Goal: Information Seeking & Learning: Learn about a topic

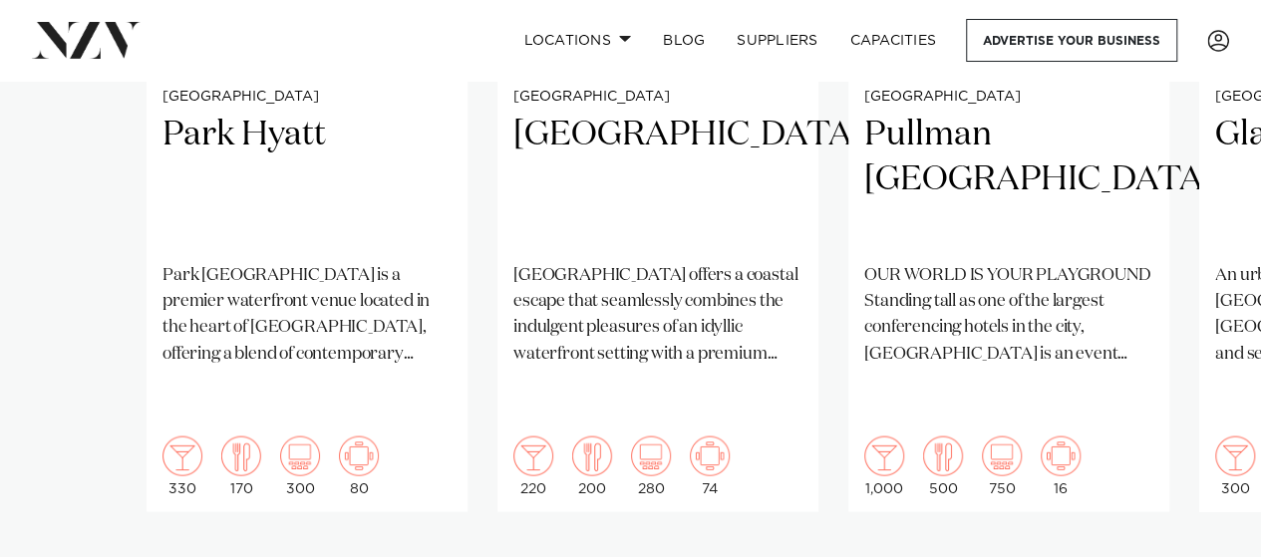
scroll to position [2094, 0]
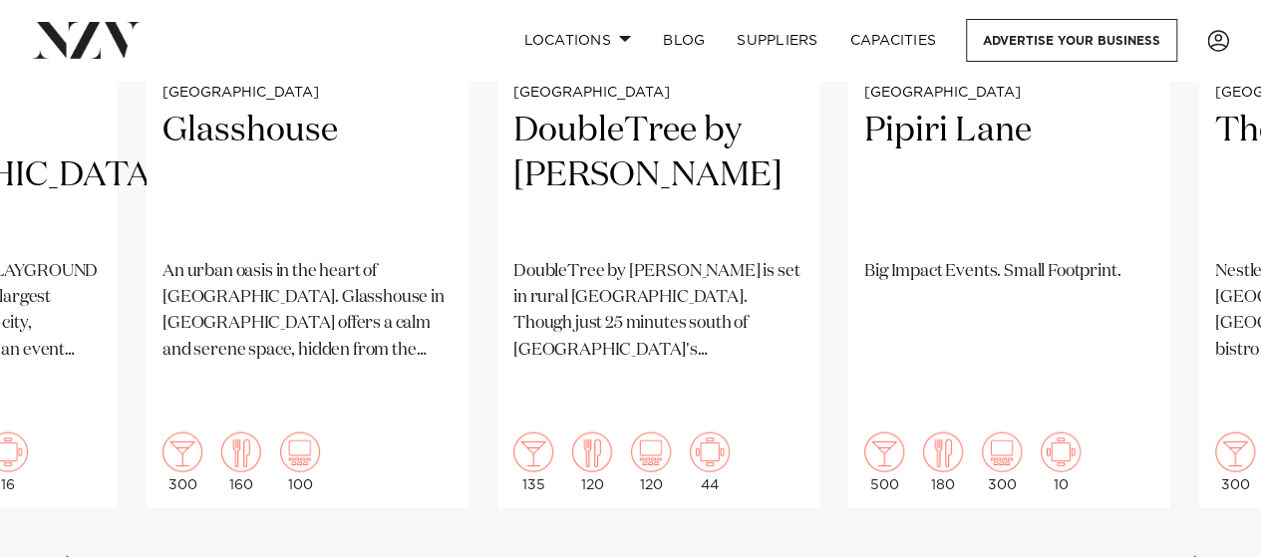
scroll to position [1894, 0]
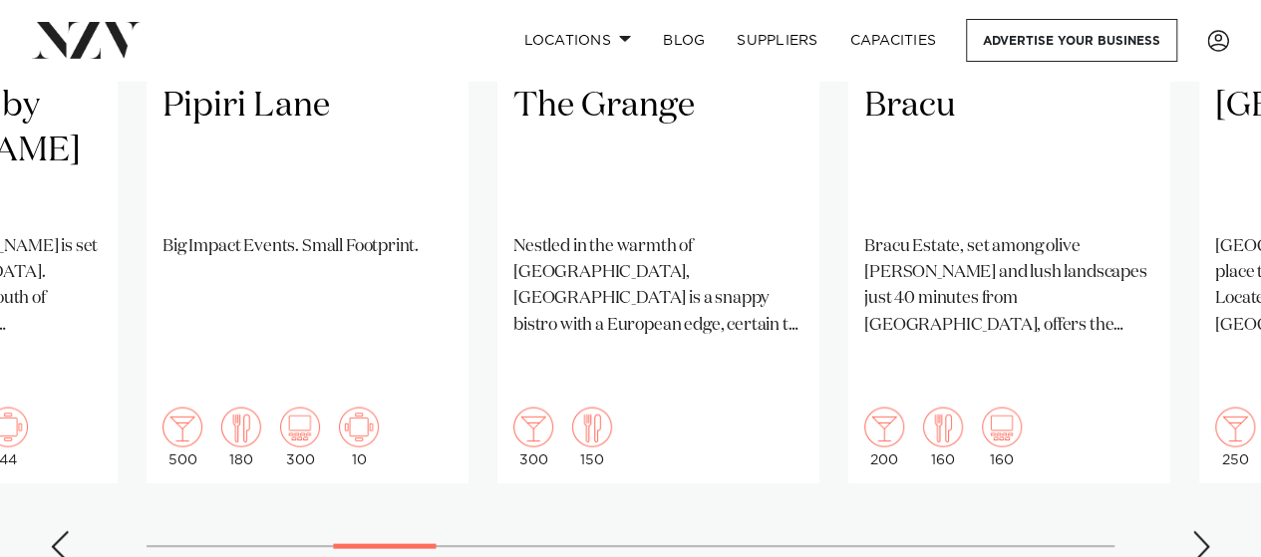
click at [397, 484] on swiper-container "[GEOGRAPHIC_DATA] Hyatt [GEOGRAPHIC_DATA] is a premier waterfront venue located…" at bounding box center [630, 96] width 1261 height 965
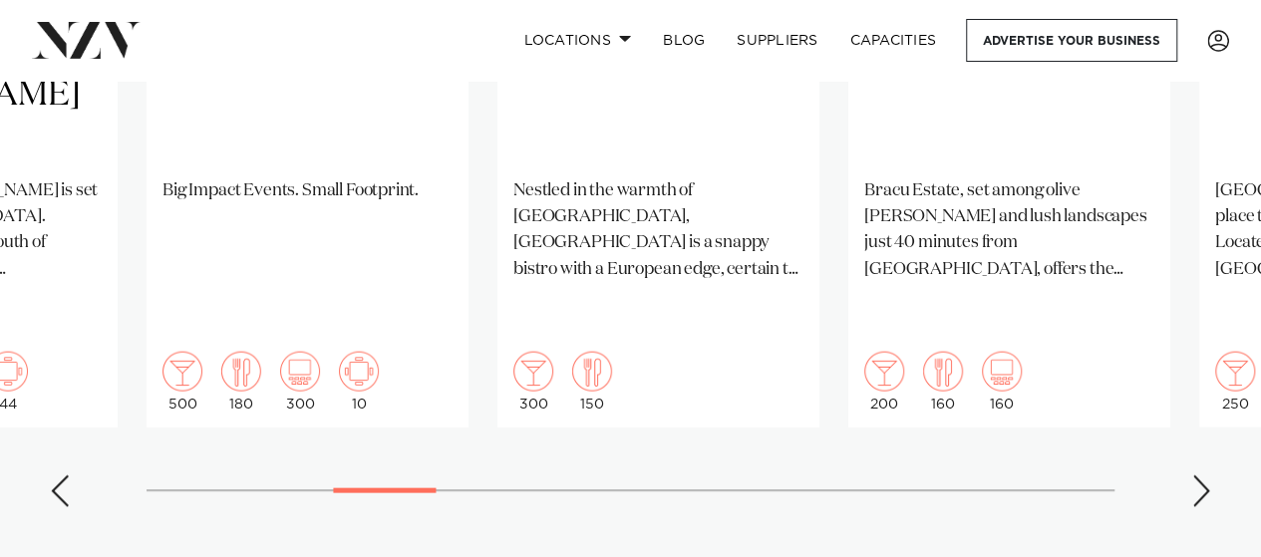
scroll to position [1994, 0]
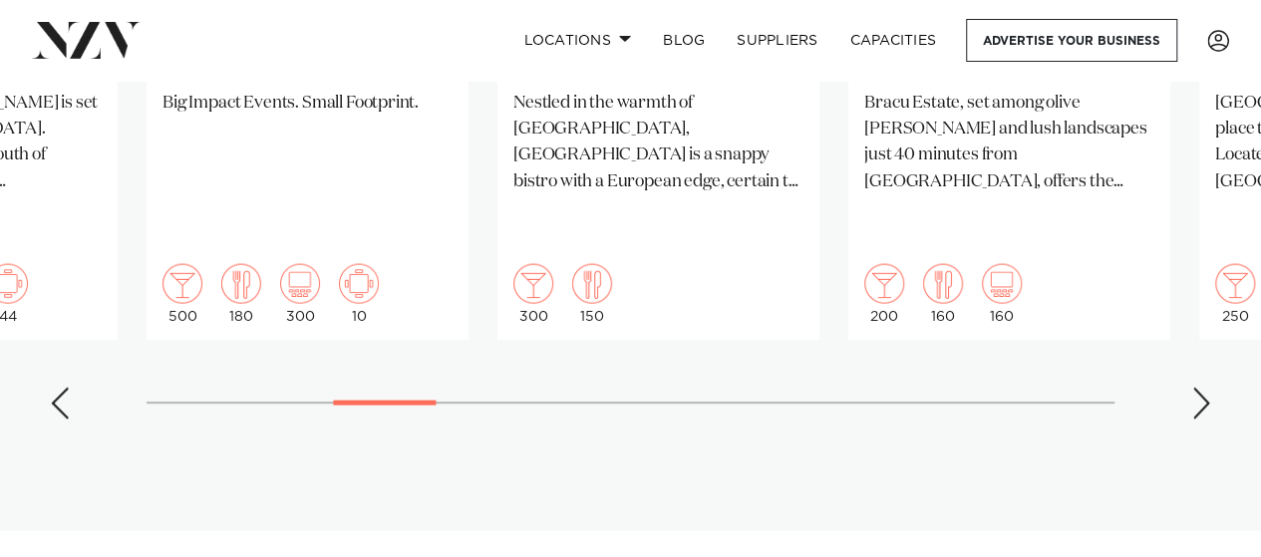
scroll to position [2094, 0]
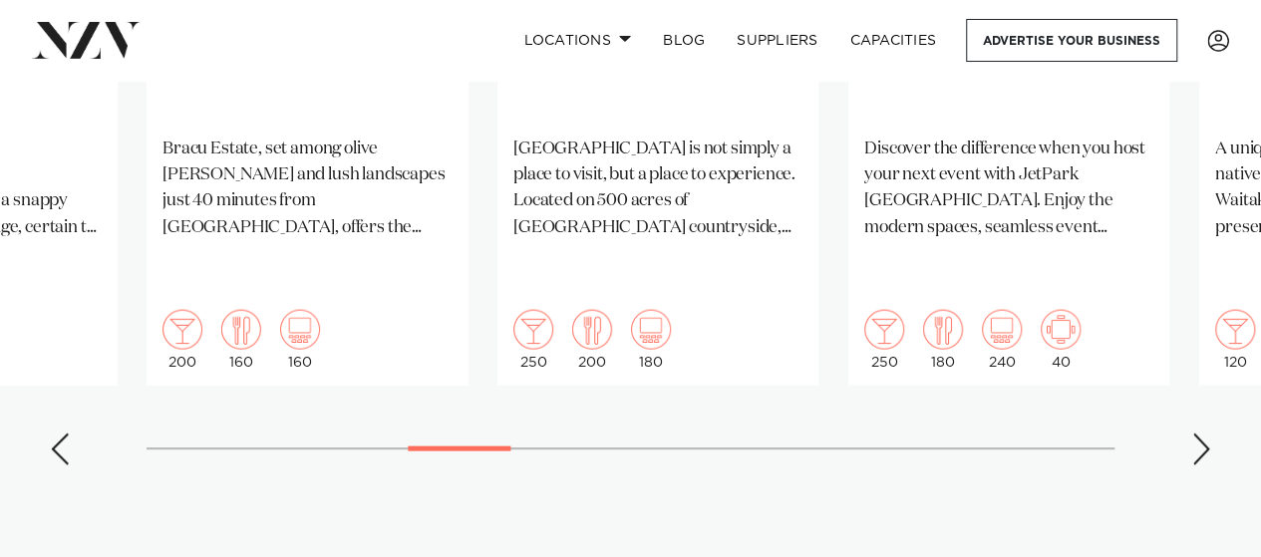
scroll to position [1994, 0]
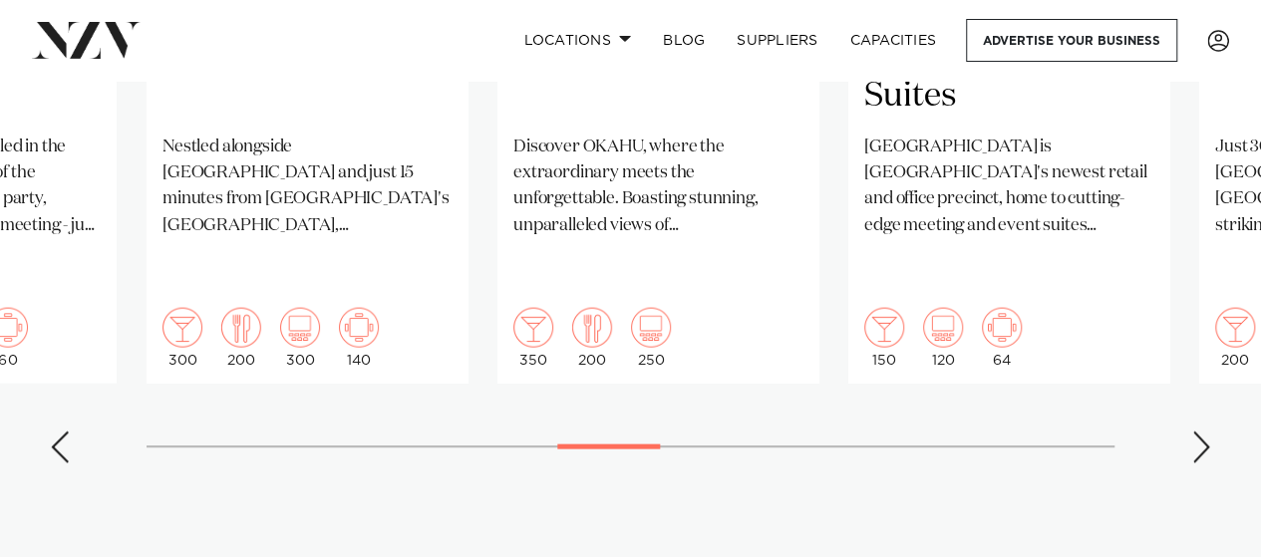
click at [1201, 432] on div "Next slide" at bounding box center [1201, 448] width 20 height 32
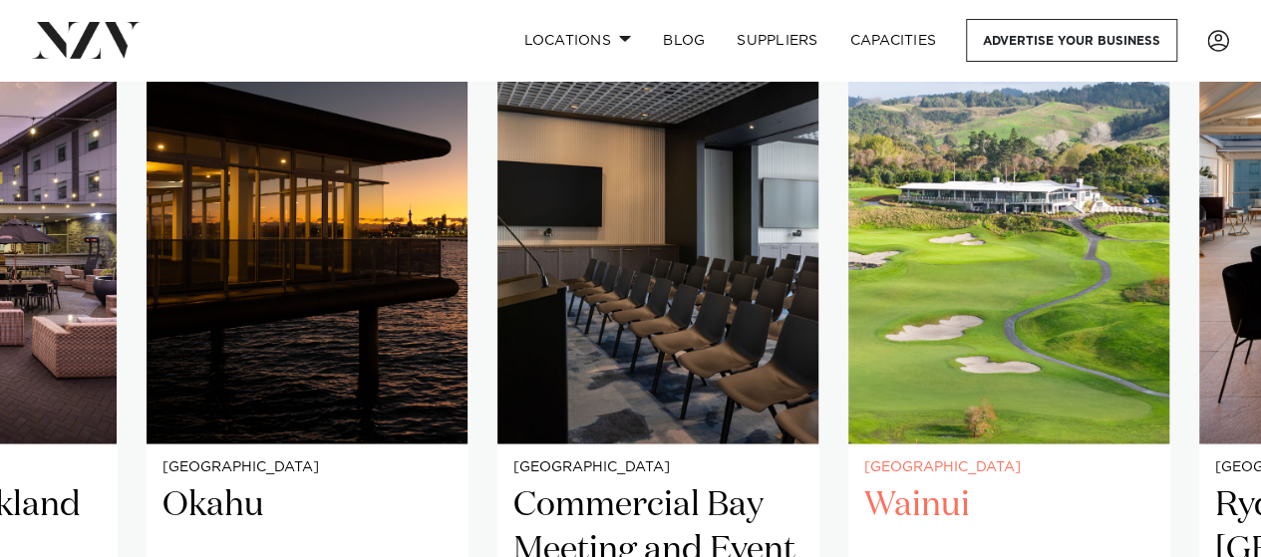
scroll to position [1595, 0]
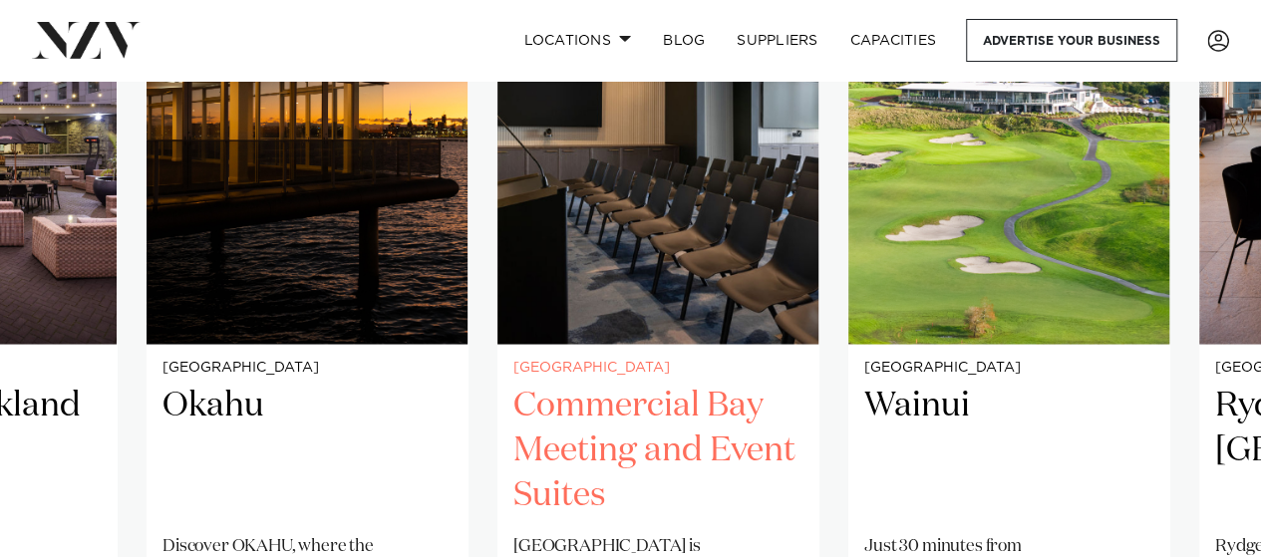
click at [626, 404] on h2 "Commercial Bay Meeting and Event Suites" at bounding box center [657, 450] width 289 height 135
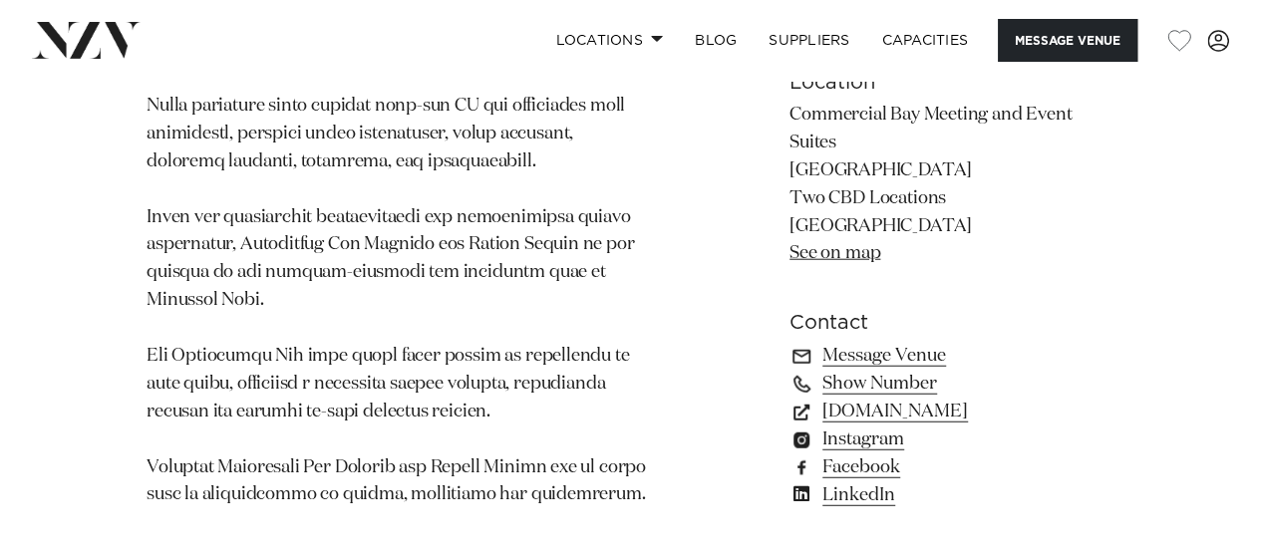
scroll to position [2193, 0]
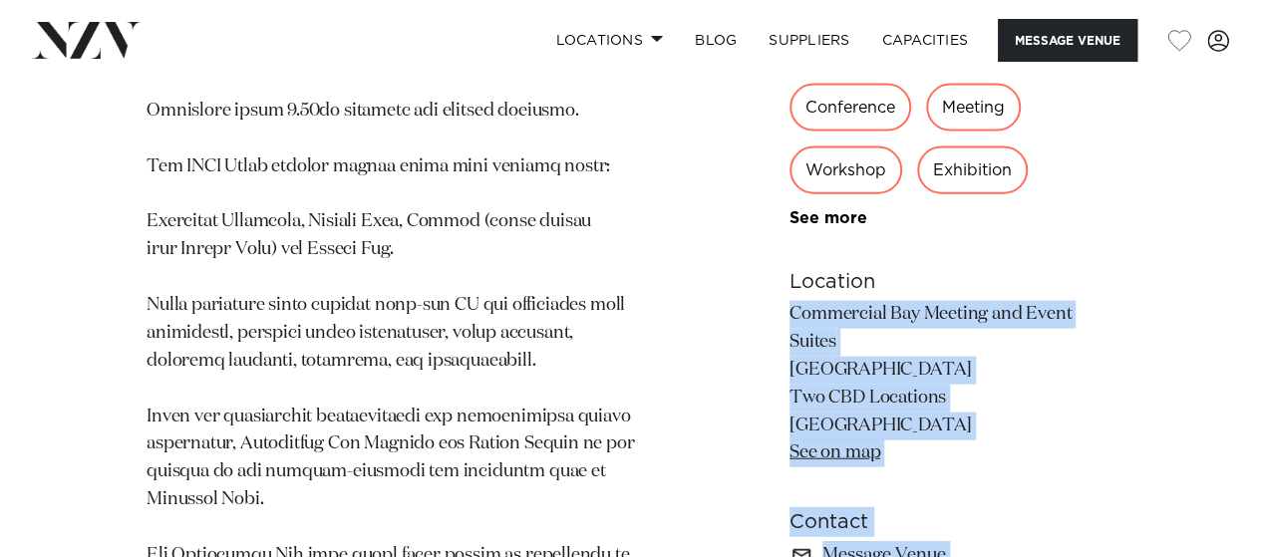
drag, startPoint x: 859, startPoint y: 292, endPoint x: 770, endPoint y: 243, distance: 102.2
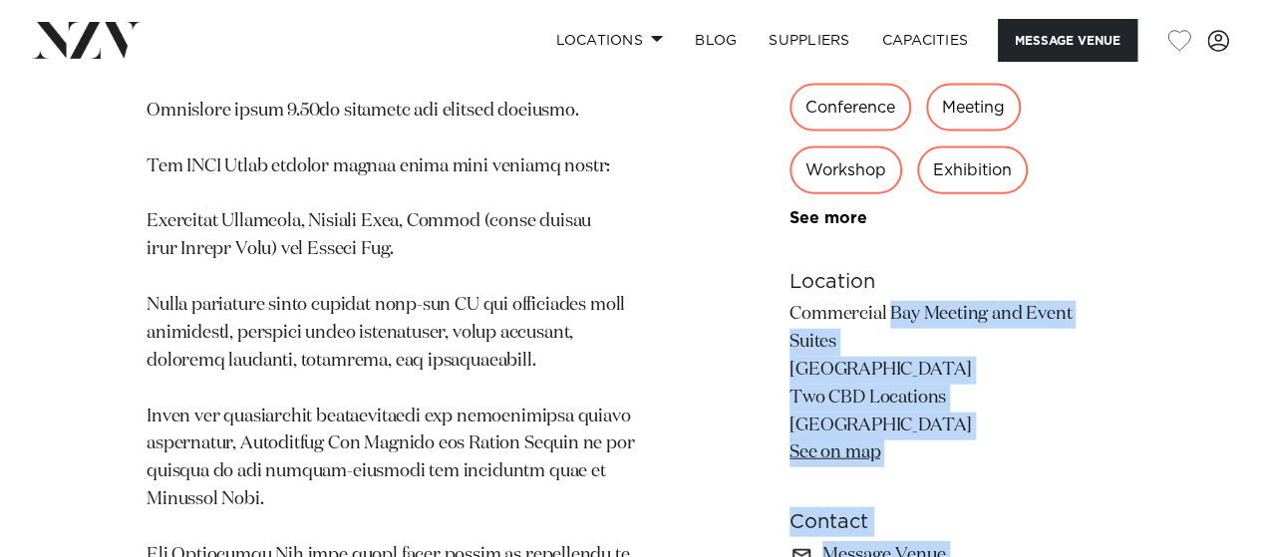
drag, startPoint x: 788, startPoint y: 256, endPoint x: 815, endPoint y: 267, distance: 30.0
click at [897, 301] on p "Commercial Bay Meeting and Event Suites PwC Tower & HSBC Tower Two CBD Location…" at bounding box center [952, 384] width 325 height 166
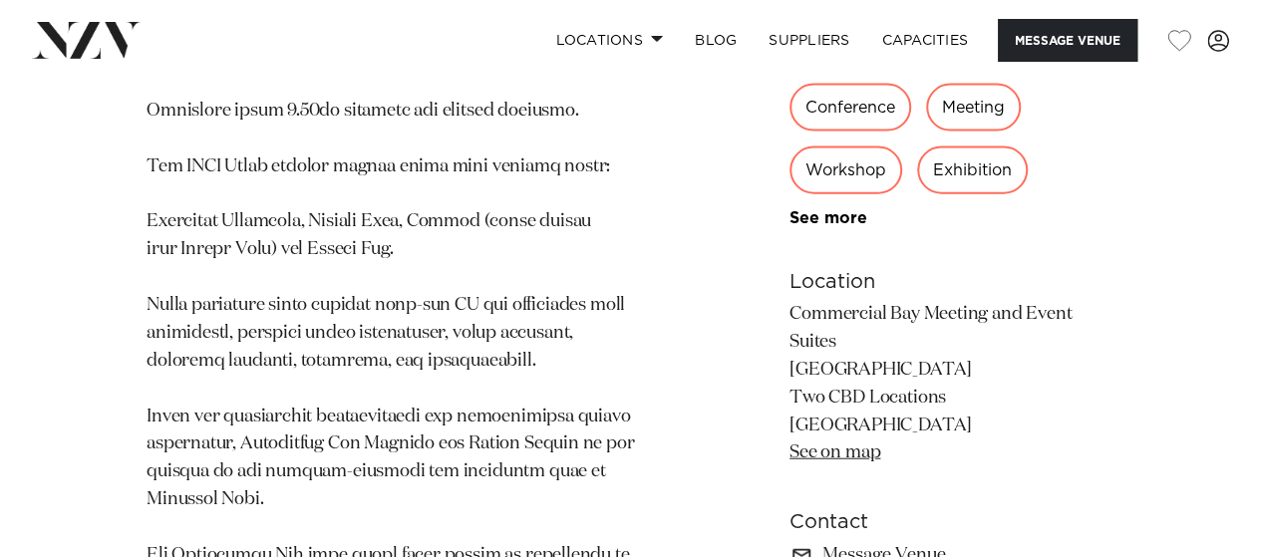
drag, startPoint x: 834, startPoint y: 279, endPoint x: 792, endPoint y: 264, distance: 45.4
click at [792, 301] on p "Commercial Bay Meeting and Event Suites PwC Tower & HSBC Tower Two CBD Location…" at bounding box center [952, 384] width 325 height 166
copy p "Commercial Bay Meeting and Event Suites"
